Goal: Find specific fact: Find specific fact

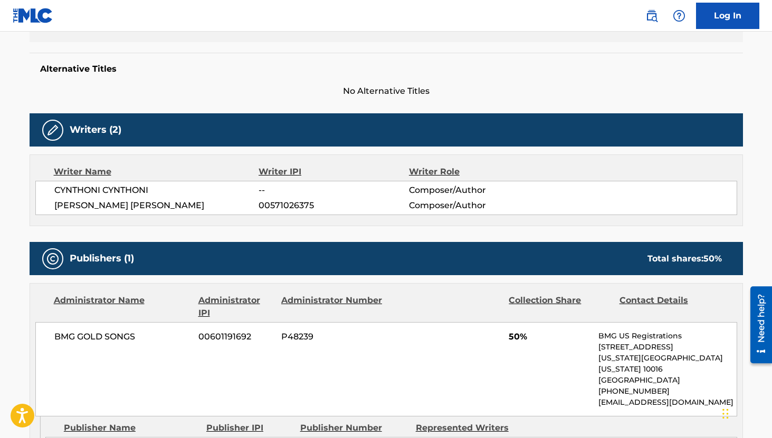
scroll to position [285, 0]
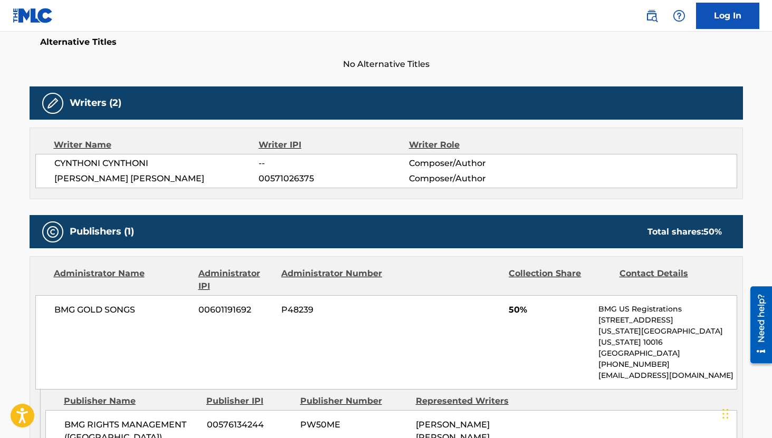
click at [282, 180] on span "00571026375" at bounding box center [333, 178] width 150 height 13
copy span "00571026375"
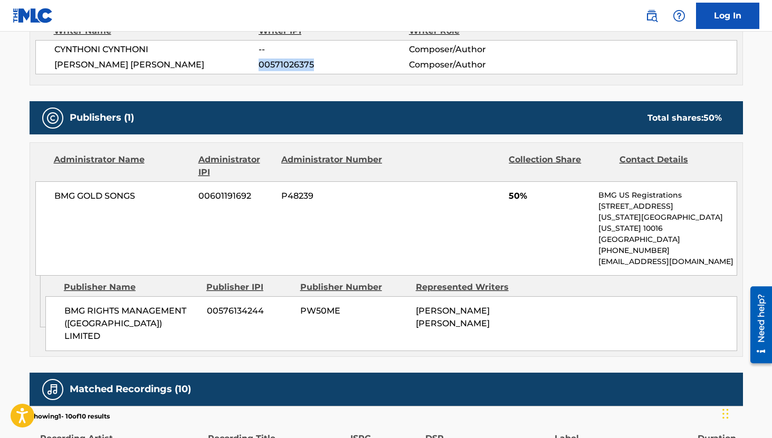
scroll to position [0, 0]
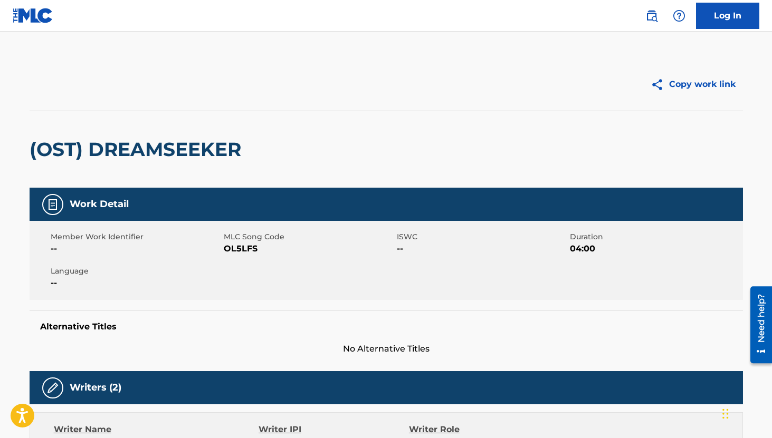
click at [237, 252] on span "OL5LFS" at bounding box center [309, 249] width 170 height 13
copy span "OL5LFS"
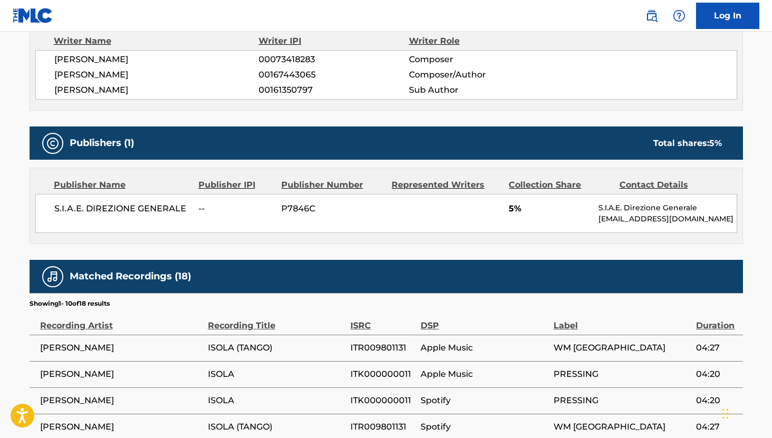
scroll to position [343, 0]
